Goal: Find specific page/section: Find specific page/section

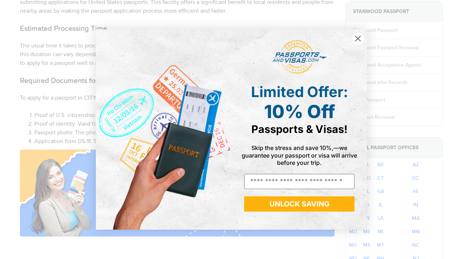
scroll to position [515, 0]
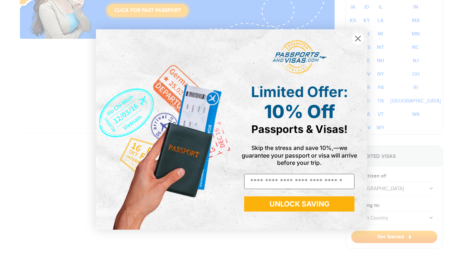
click at [358, 38] on circle "Close dialog" at bounding box center [358, 39] width 12 height 12
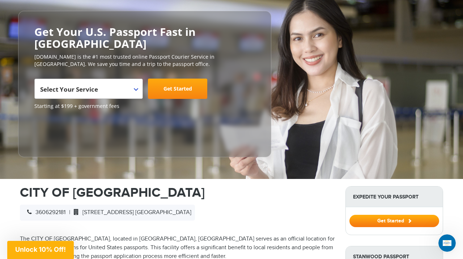
scroll to position [0, 0]
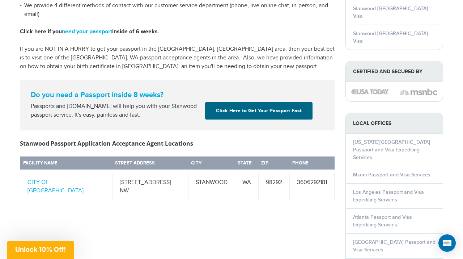
scroll to position [263, 0]
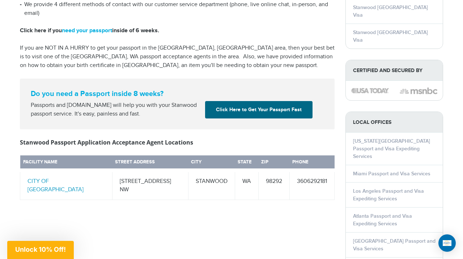
click at [55, 178] on link "CITY OF [GEOGRAPHIC_DATA]" at bounding box center [56, 185] width 56 height 15
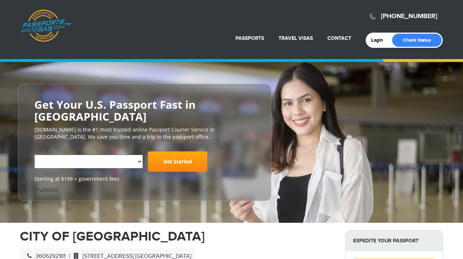
select select "**********"
